Goal: Find specific page/section: Find specific page/section

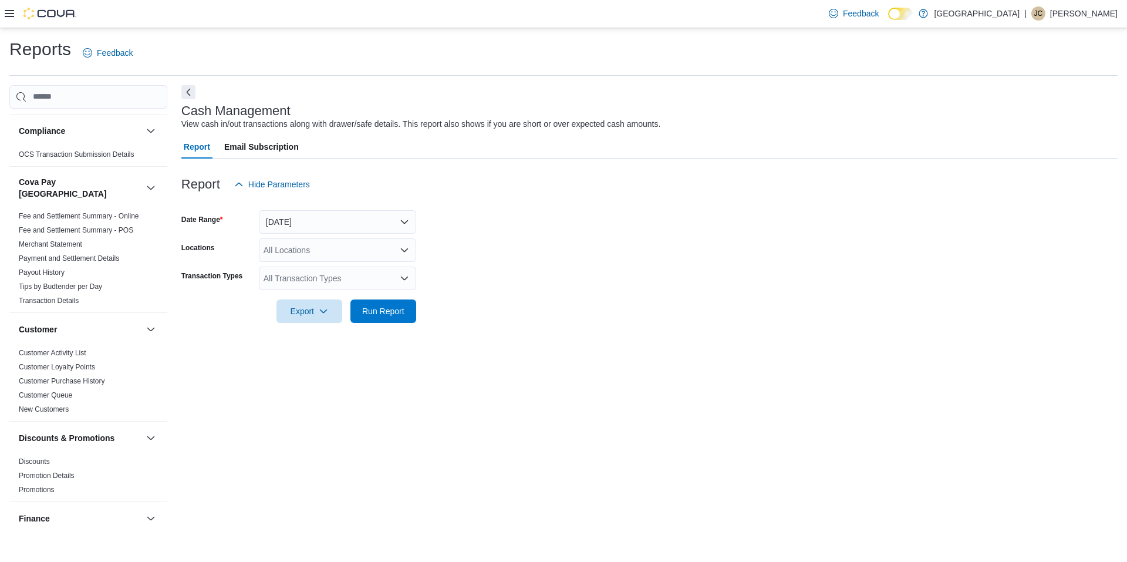
scroll to position [59, 0]
click at [9, 10] on icon at bounding box center [9, 13] width 9 height 9
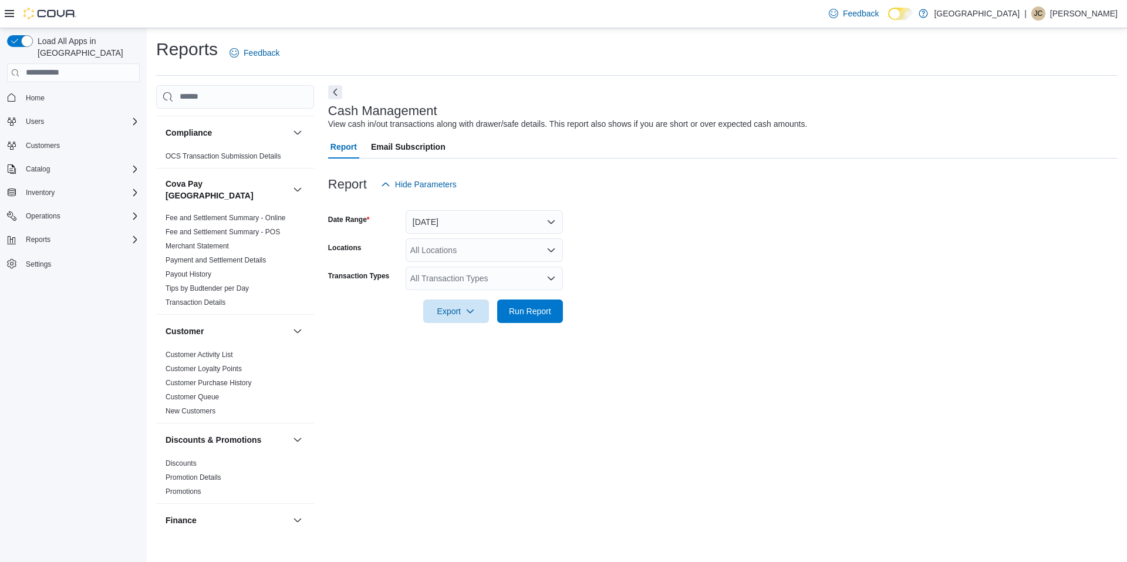
click at [43, 182] on div "Inventory" at bounding box center [73, 192] width 133 height 21
click at [48, 188] on span "Inventory" at bounding box center [40, 192] width 29 height 9
click at [59, 237] on span "Inventory Manager (Classic)" at bounding box center [65, 241] width 88 height 9
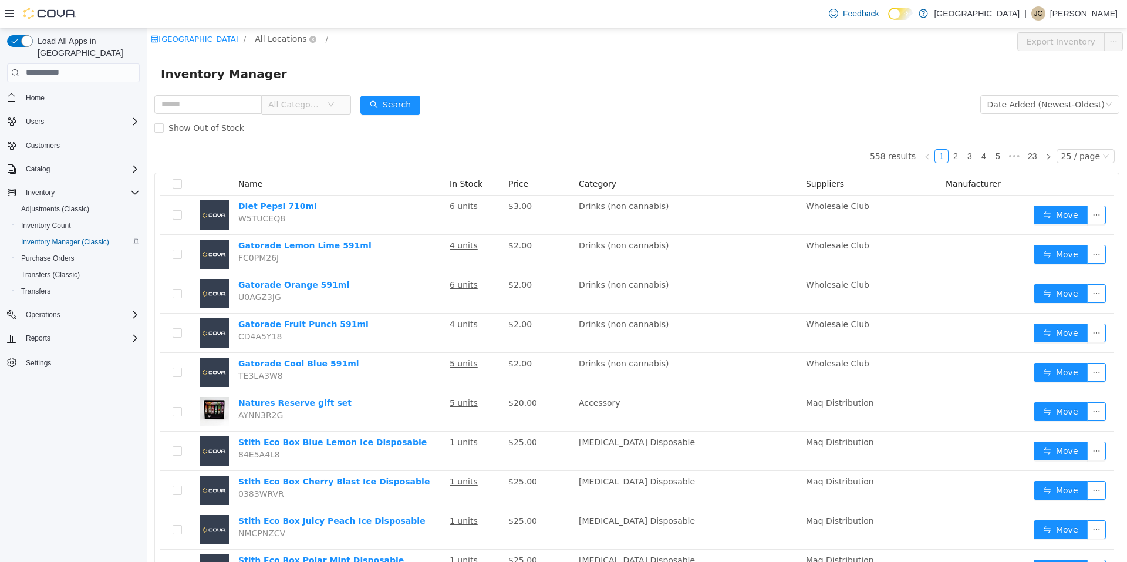
click at [256, 41] on span "All Locations" at bounding box center [281, 38] width 52 height 13
click at [414, 62] on div "Inventory Manager" at bounding box center [637, 74] width 981 height 38
click at [342, 105] on span "All Categories" at bounding box center [301, 104] width 80 height 19
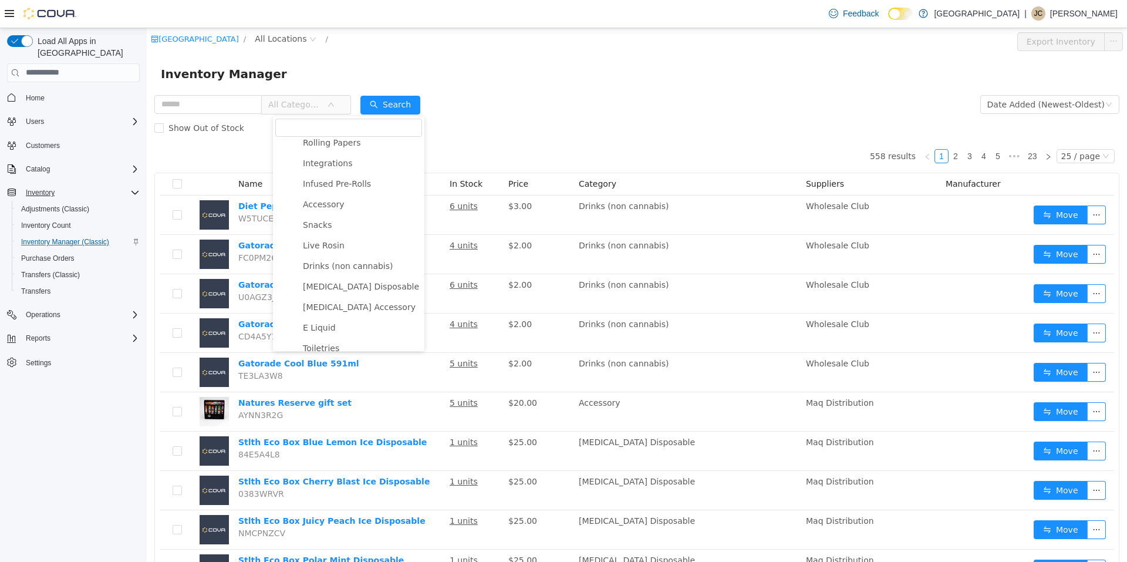
scroll to position [332, 0]
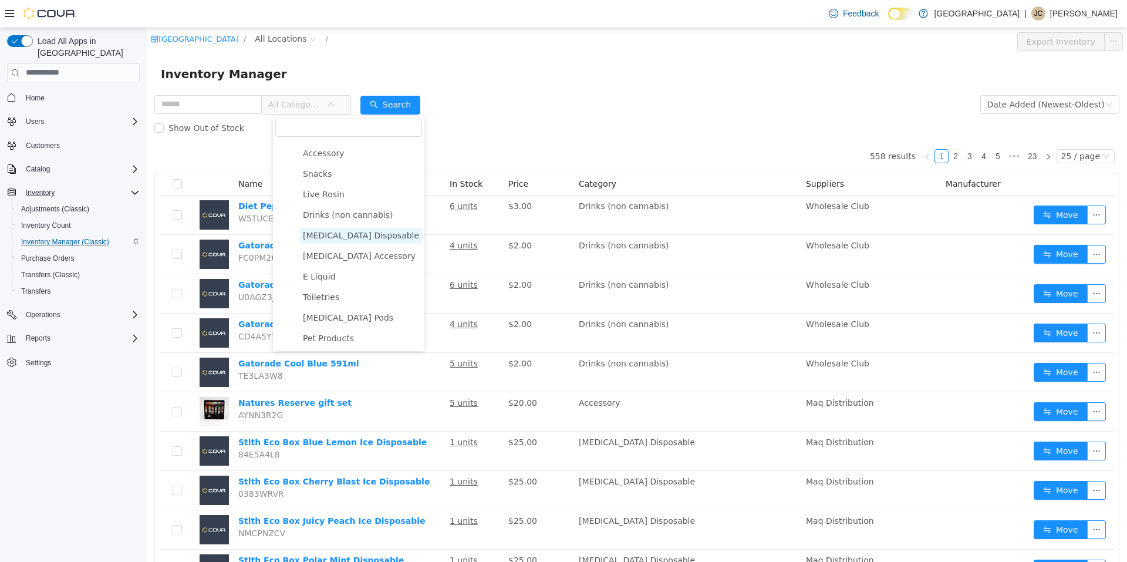
click at [344, 236] on span "Nicotine Disposable" at bounding box center [361, 234] width 116 height 9
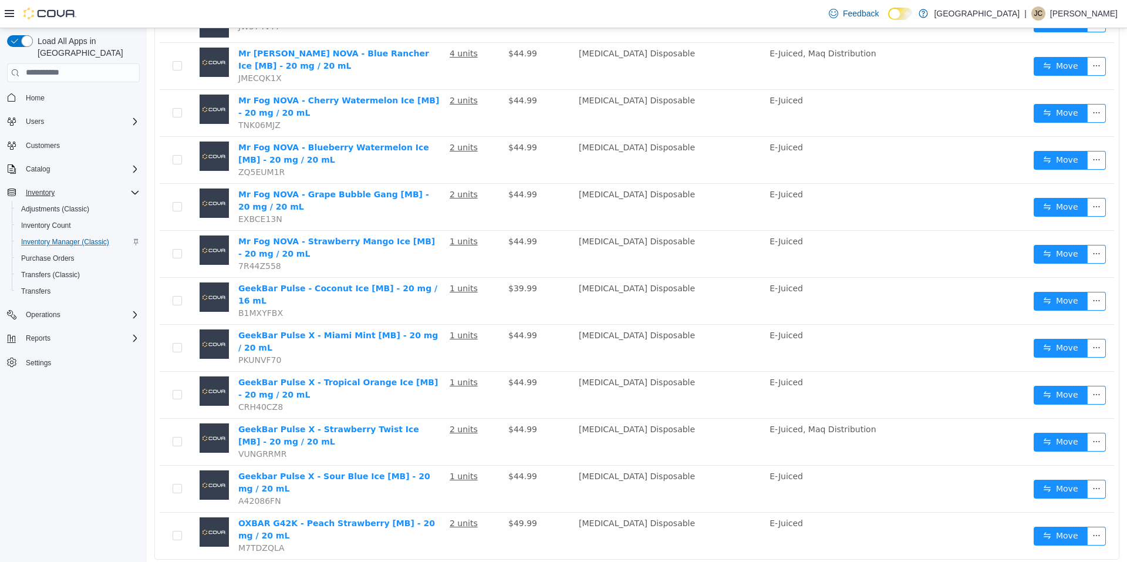
scroll to position [712, 0]
click at [1082, 527] on li "50 / page" at bounding box center [1080, 526] width 57 height 19
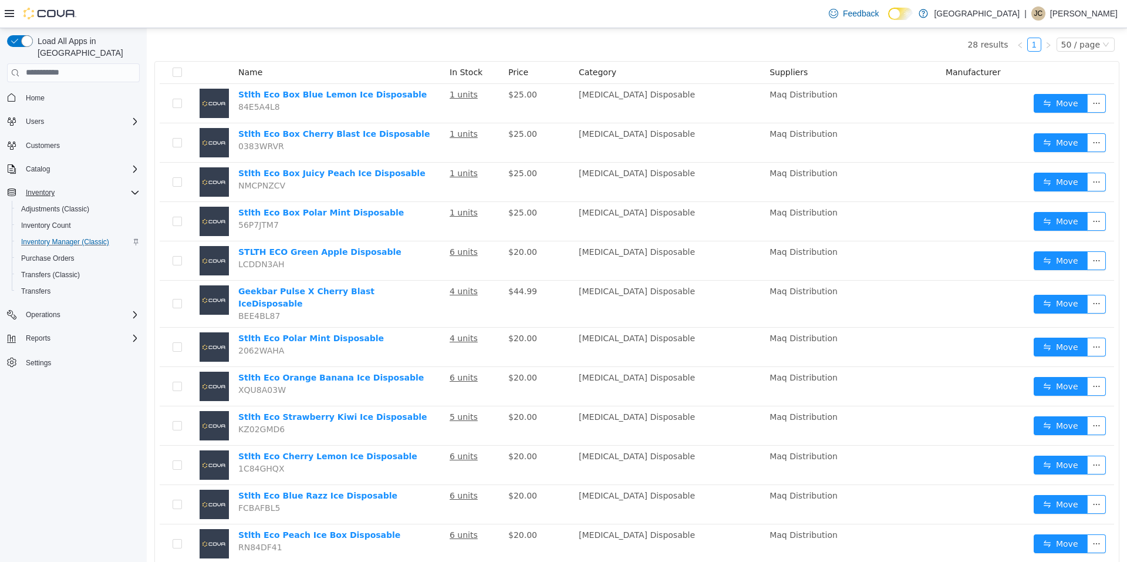
scroll to position [7, 0]
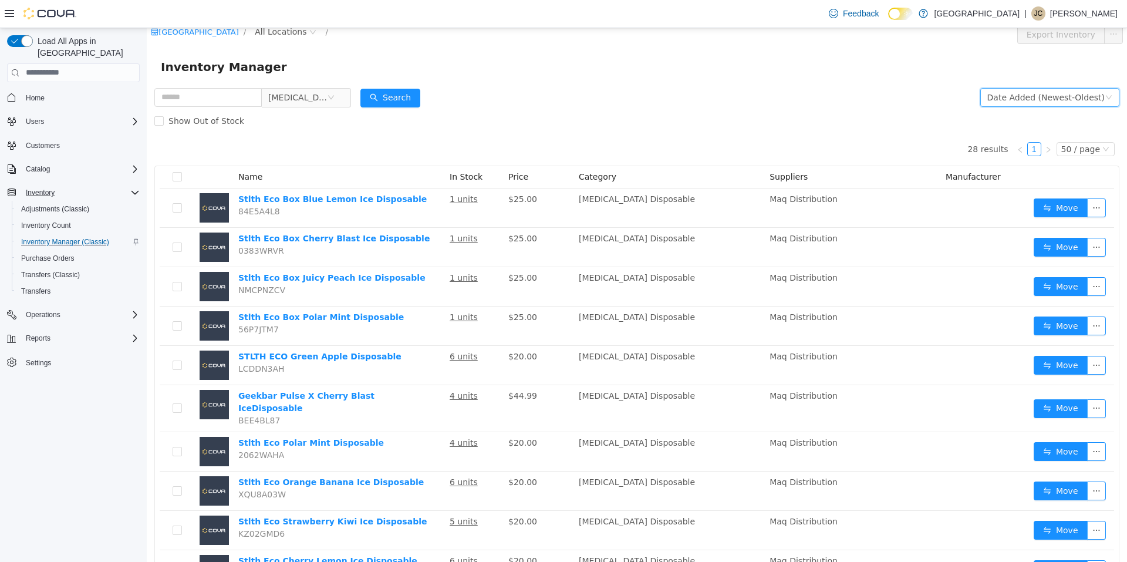
click at [1019, 97] on div "Date Added (Newest-Oldest)" at bounding box center [1046, 97] width 117 height 18
click at [1016, 124] on li "Alphabetical (A-Z)" at bounding box center [1045, 120] width 132 height 19
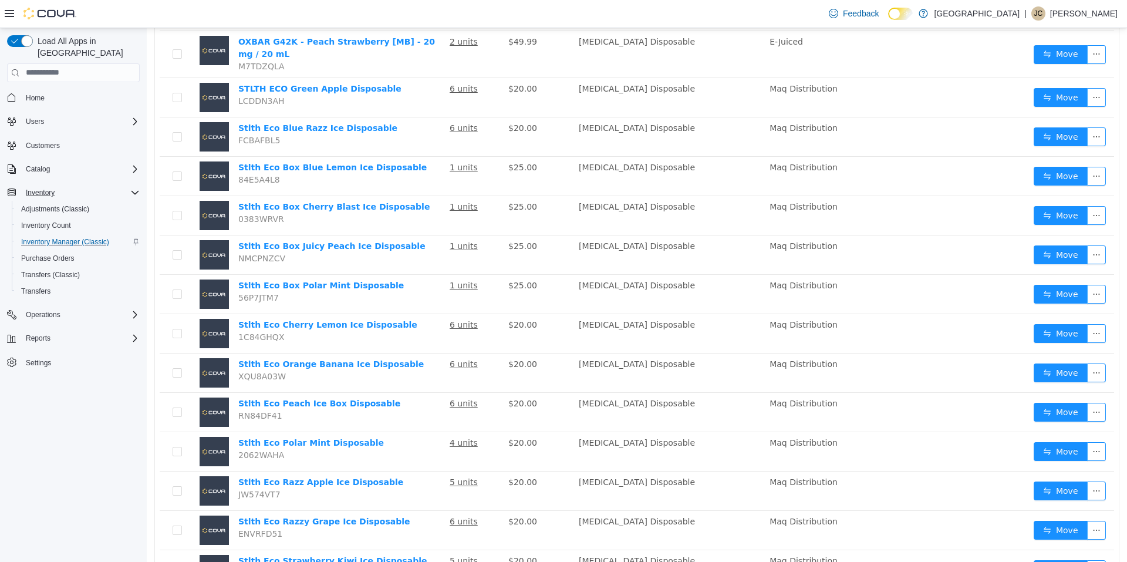
scroll to position [829, 0]
